Goal: Find specific page/section: Find specific page/section

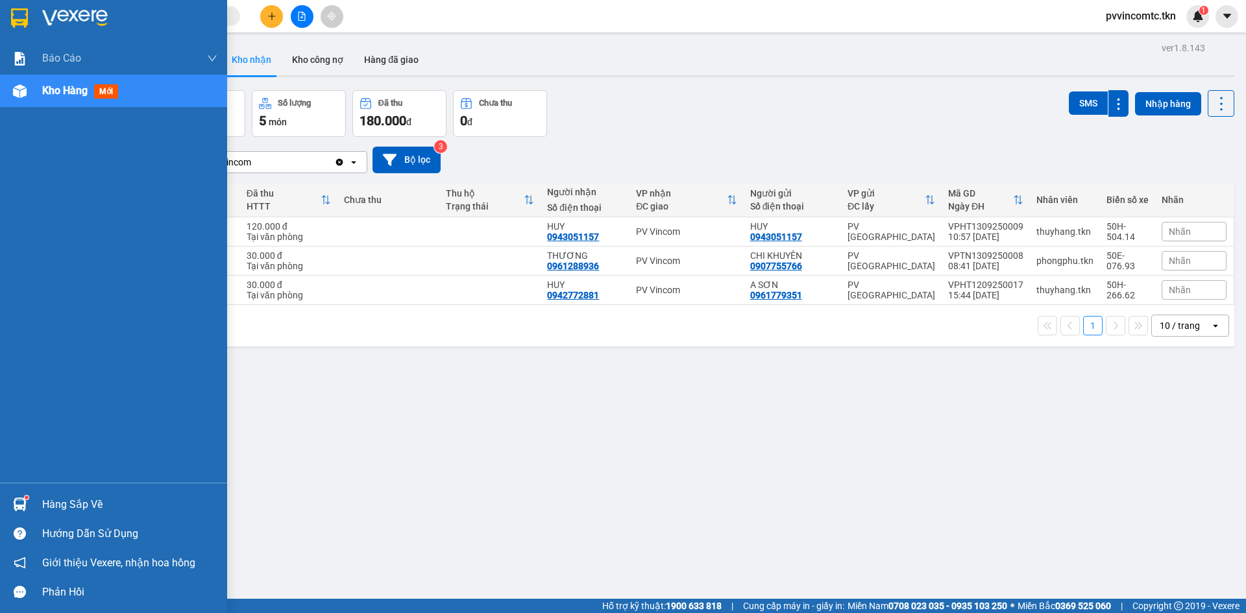
click at [62, 507] on div "Hàng sắp về" at bounding box center [129, 504] width 175 height 19
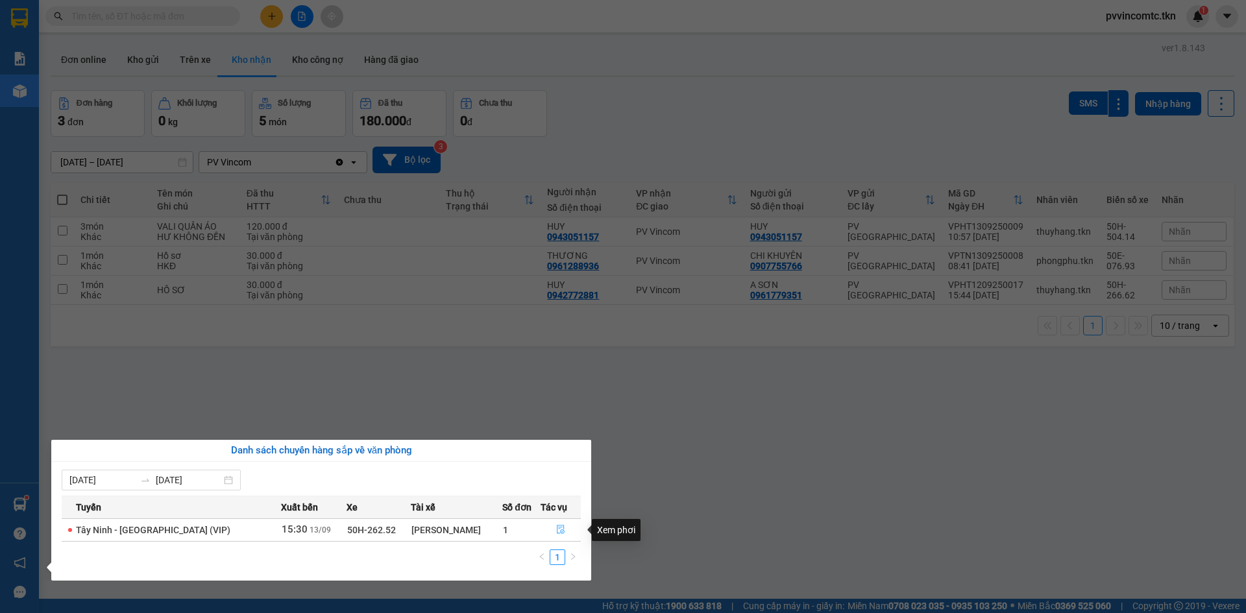
click at [556, 531] on icon "file-done" at bounding box center [560, 529] width 9 height 9
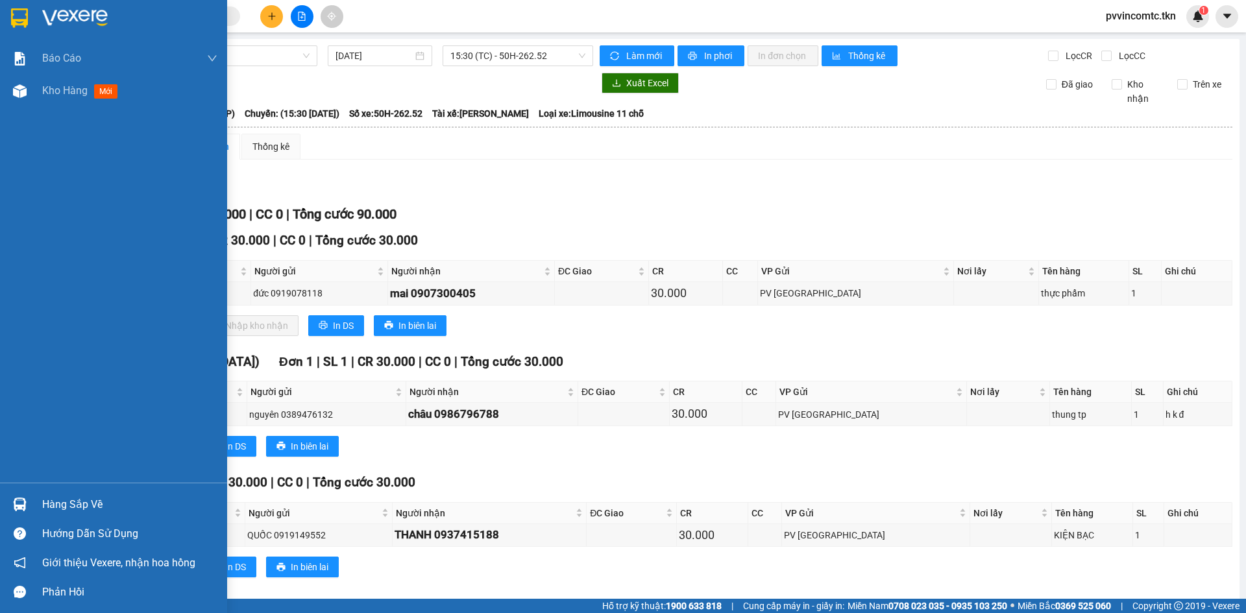
click at [77, 504] on div "Hàng sắp về" at bounding box center [129, 504] width 175 height 19
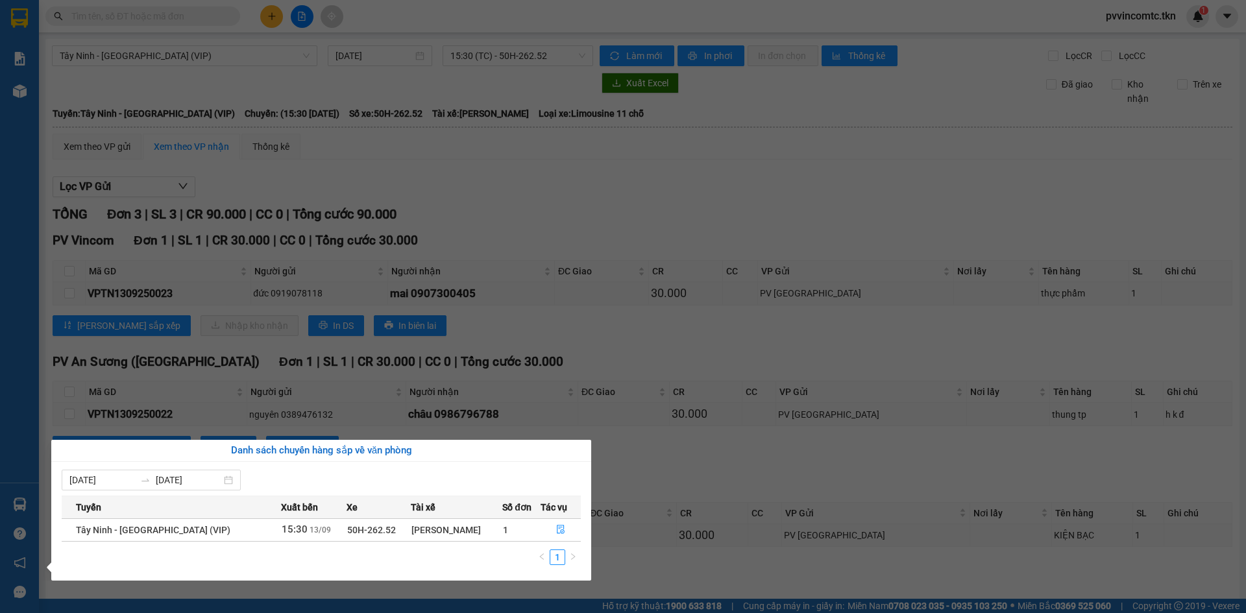
click at [25, 92] on div "Báo cáo Mẫu 1: Báo cáo dòng tiền theo nhân viên Mẫu 2: Thống kê đơn hàng theo n…" at bounding box center [19, 306] width 39 height 613
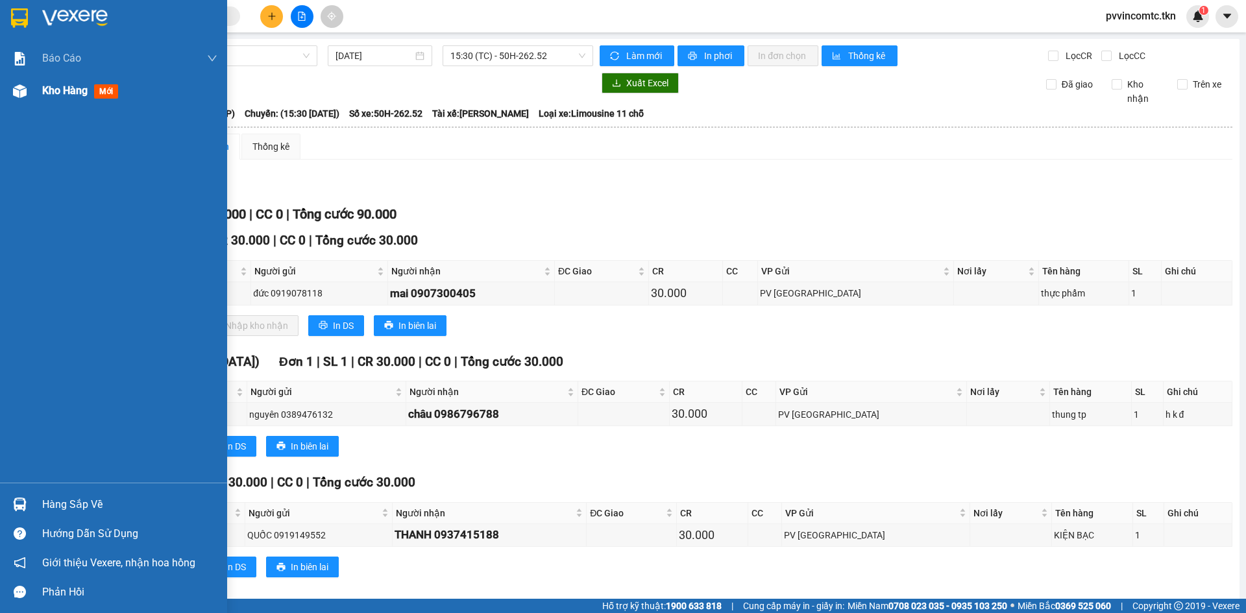
click at [56, 90] on span "Kho hàng" at bounding box center [64, 90] width 45 height 12
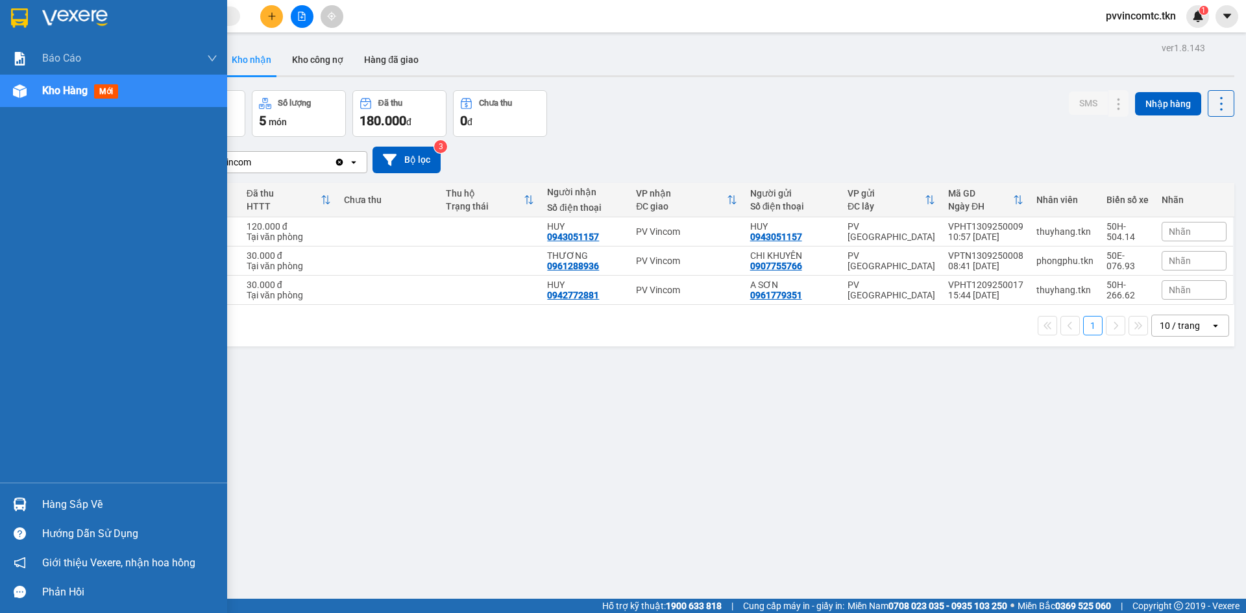
click at [78, 506] on div "Hàng sắp về" at bounding box center [129, 504] width 175 height 19
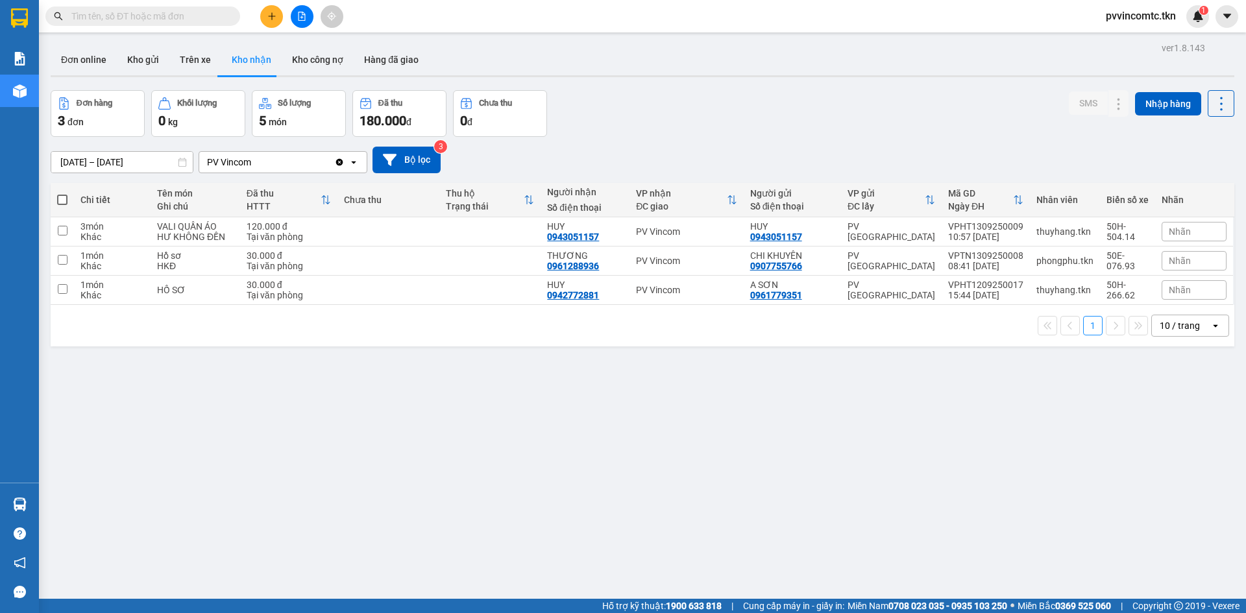
click at [790, 469] on section "Kết quả tìm kiếm ( 0 ) Bộ lọc No Data pvvincomtc.tkn 1 Báo cáo Mẫu 1: Báo cáo d…" at bounding box center [623, 306] width 1246 height 613
click at [200, 58] on button "Trên xe" at bounding box center [195, 59] width 52 height 31
type input "[DATE] – [DATE]"
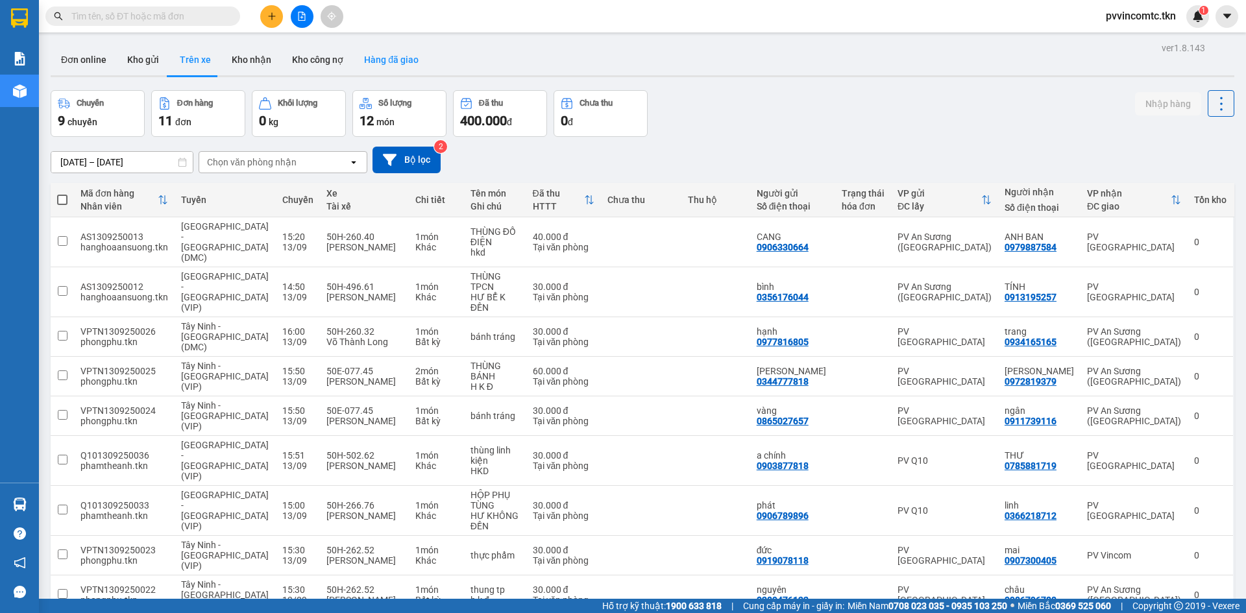
click at [389, 55] on button "Hàng đã giao" at bounding box center [391, 59] width 75 height 31
